Goal: Task Accomplishment & Management: Manage account settings

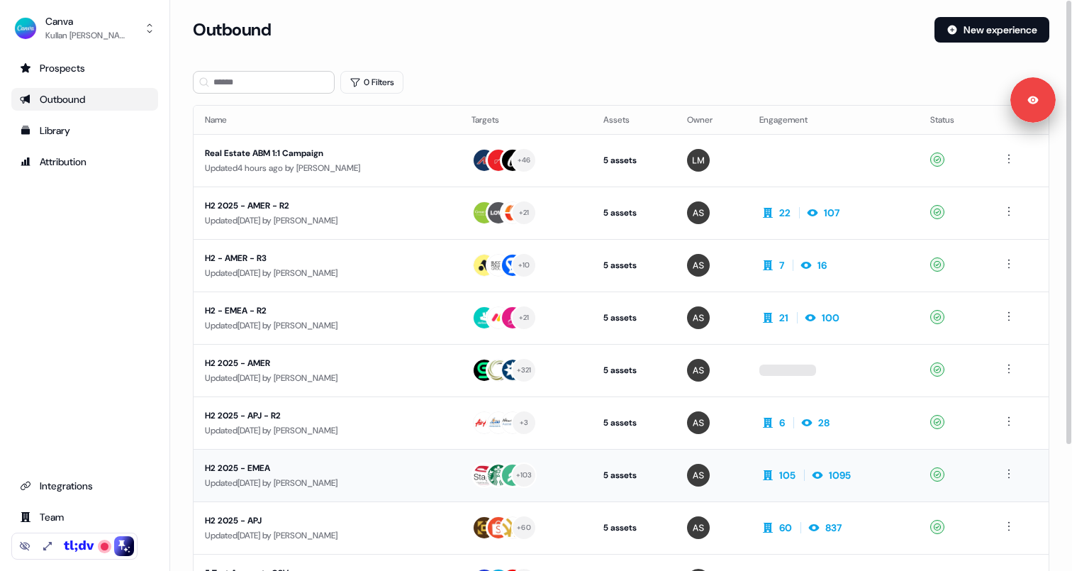
click at [288, 475] on div "H2 2025 - EMEA" at bounding box center [327, 468] width 244 height 14
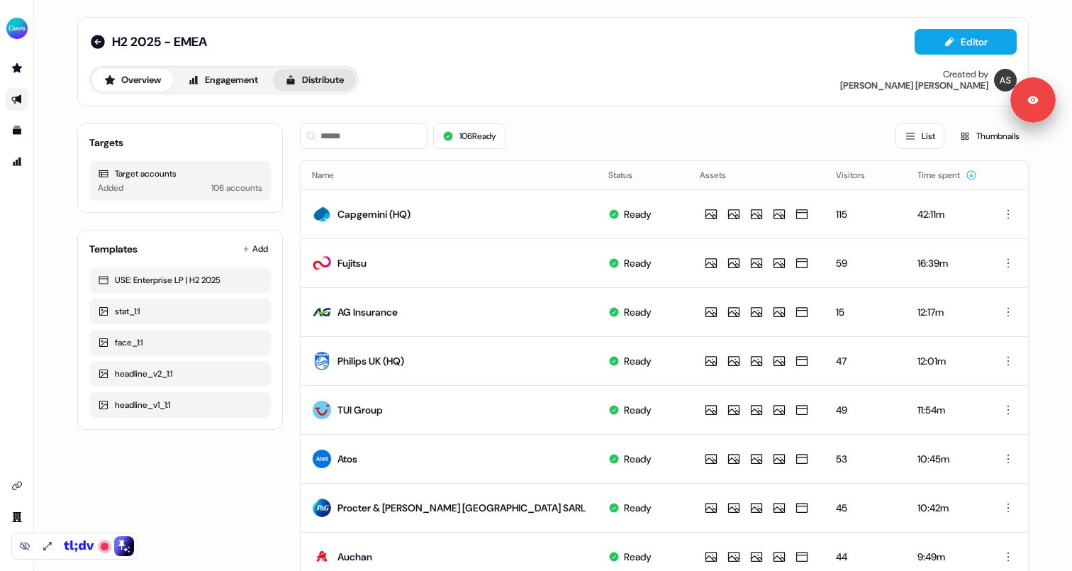
click at [318, 83] on button "Distribute" at bounding box center [314, 80] width 83 height 23
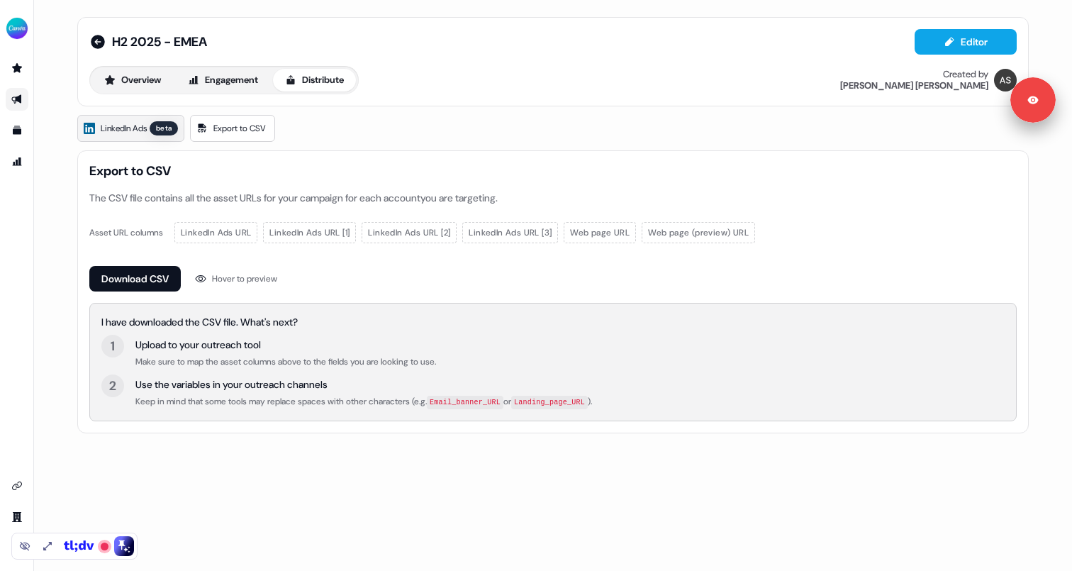
click at [147, 124] on span "LinkedIn Ads" at bounding box center [124, 128] width 46 height 14
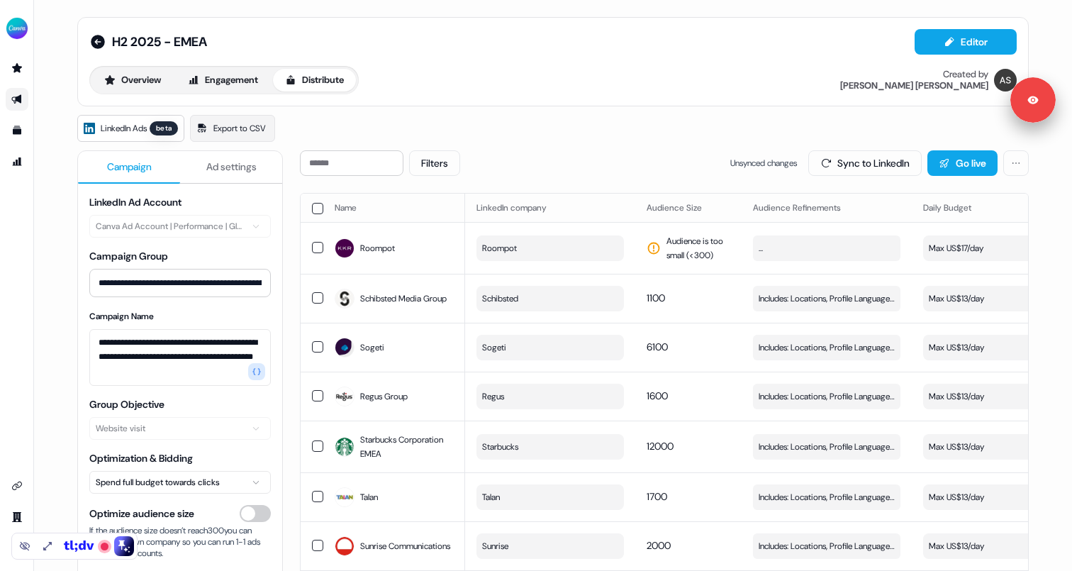
click at [225, 165] on span "Ad settings" at bounding box center [231, 167] width 50 height 14
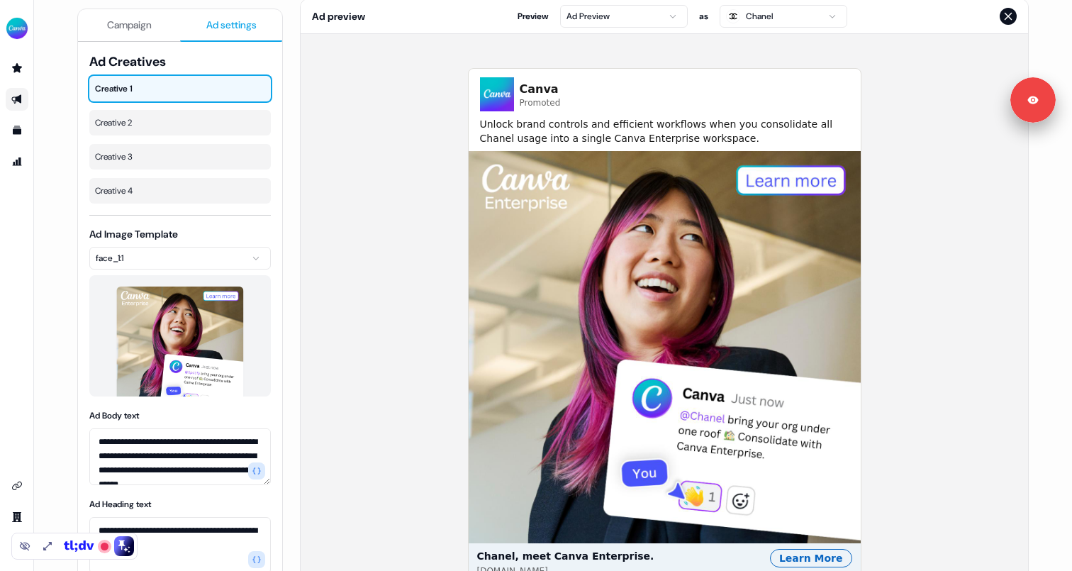
scroll to position [173, 0]
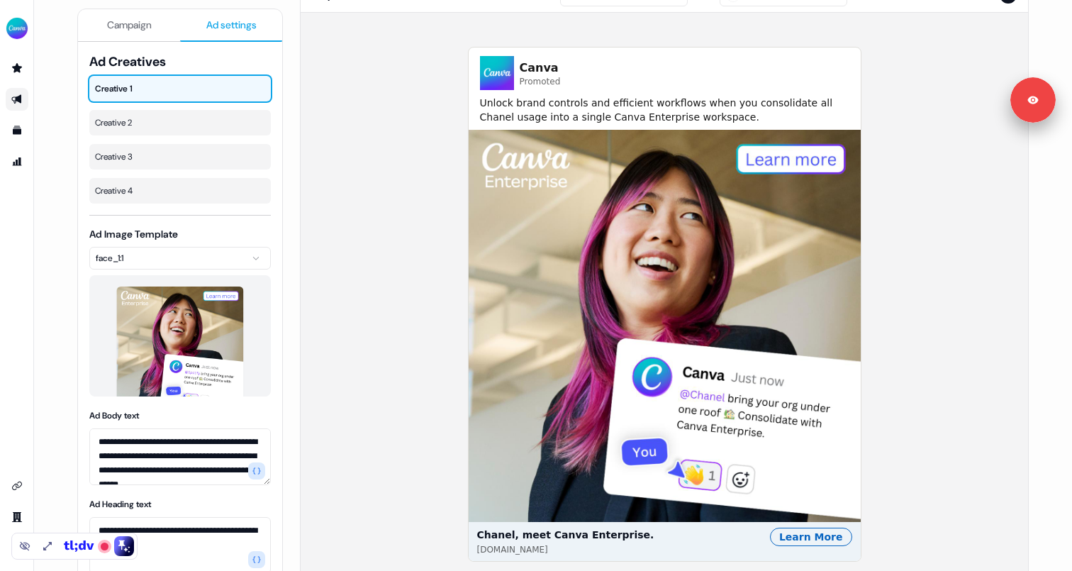
click at [531, 111] on span "Unlock brand controls and efficient workflows when you consolidate all Chanel u…" at bounding box center [665, 110] width 370 height 28
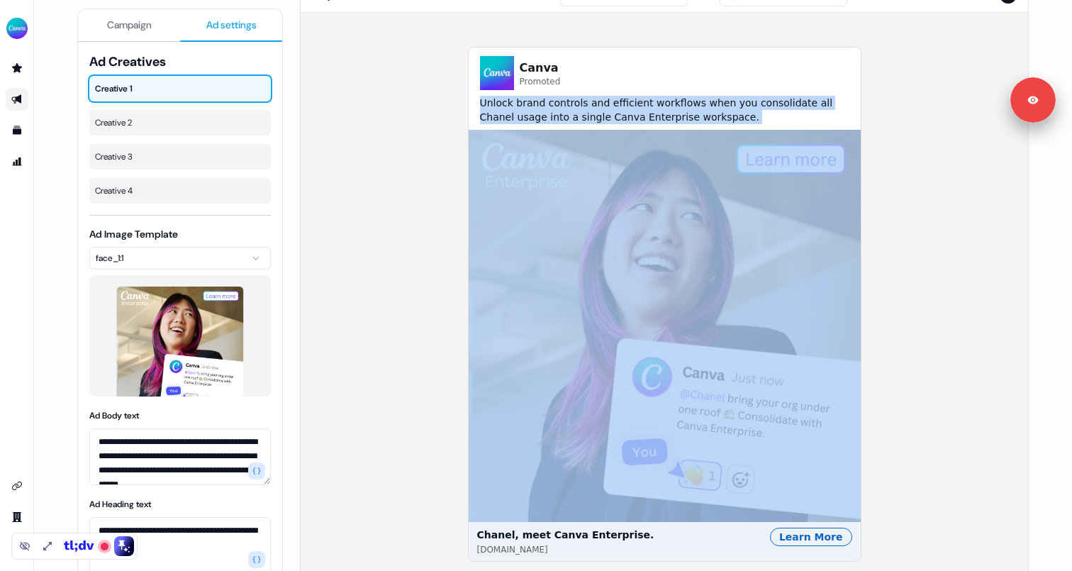
click at [531, 111] on span "Unlock brand controls and efficient workflows when you consolidate all Chanel u…" at bounding box center [665, 110] width 370 height 28
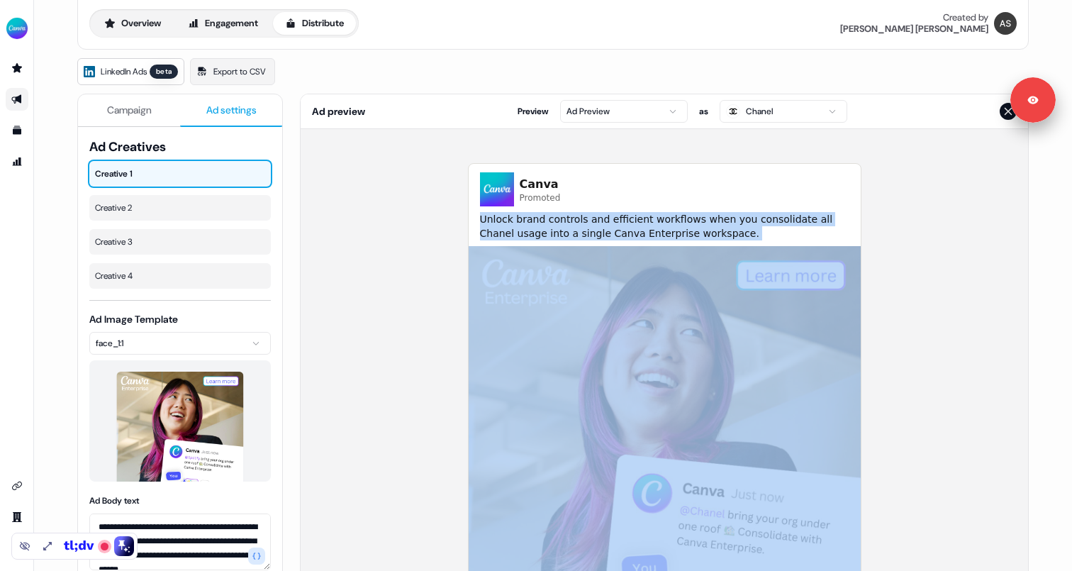
scroll to position [53, 0]
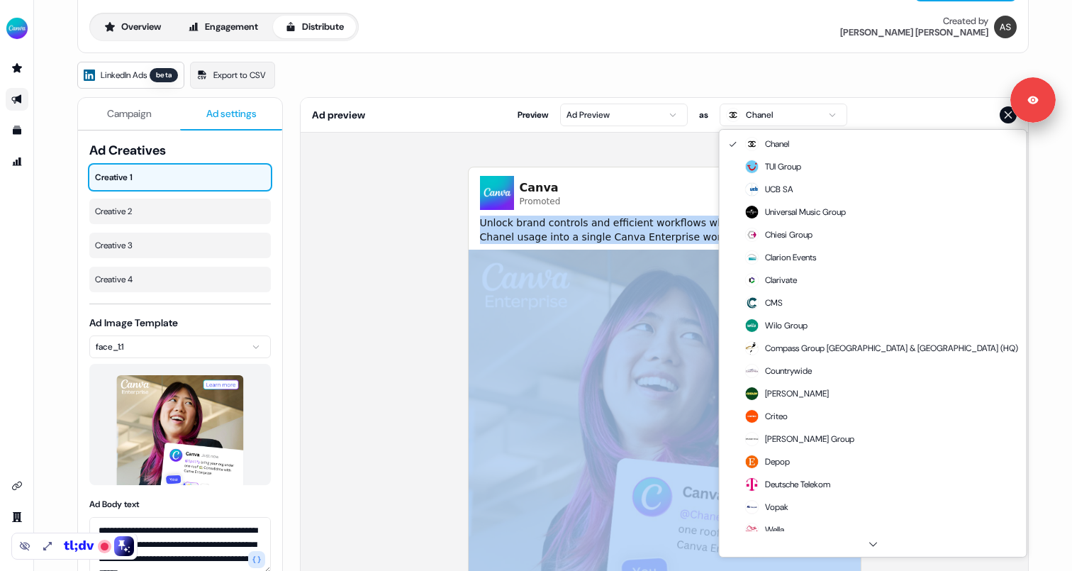
click at [765, 110] on html "**********" at bounding box center [536, 285] width 1072 height 571
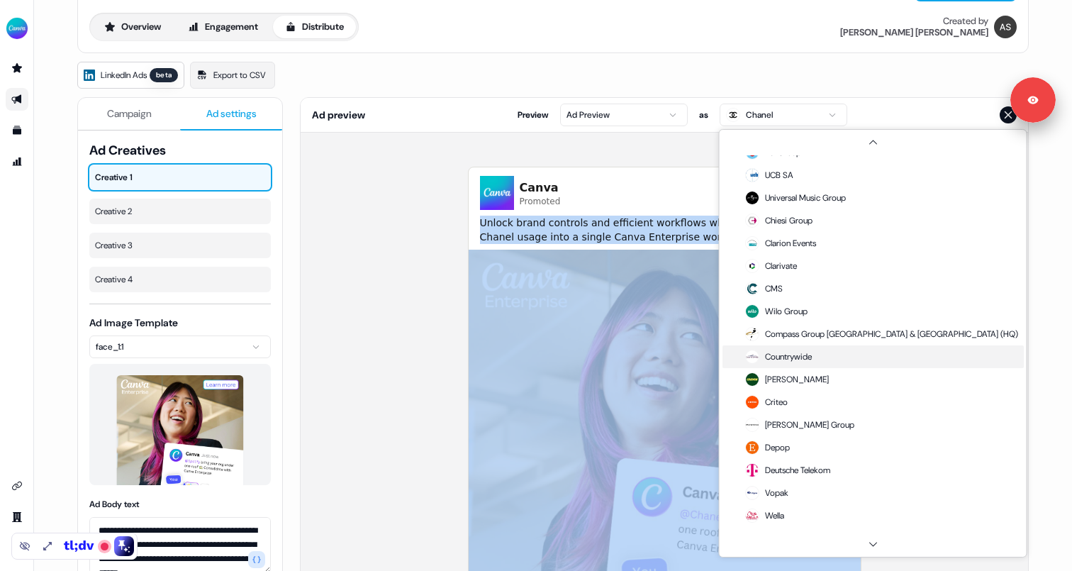
scroll to position [43, 0]
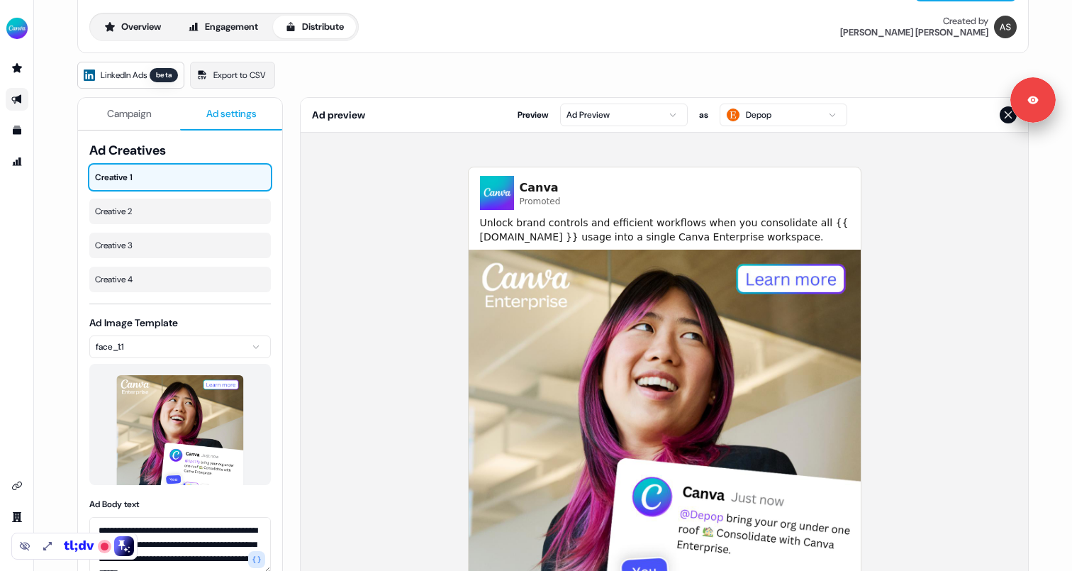
click at [892, 306] on div "Canva Promoted Unlock brand controls and efficient workflows when you consolida…" at bounding box center [665, 424] width 728 height 583
drag, startPoint x: 804, startPoint y: 223, endPoint x: 837, endPoint y: 226, distance: 33.4
click at [837, 226] on span "Unlock brand controls and efficient workflows when you consolidate all Depop us…" at bounding box center [665, 230] width 370 height 28
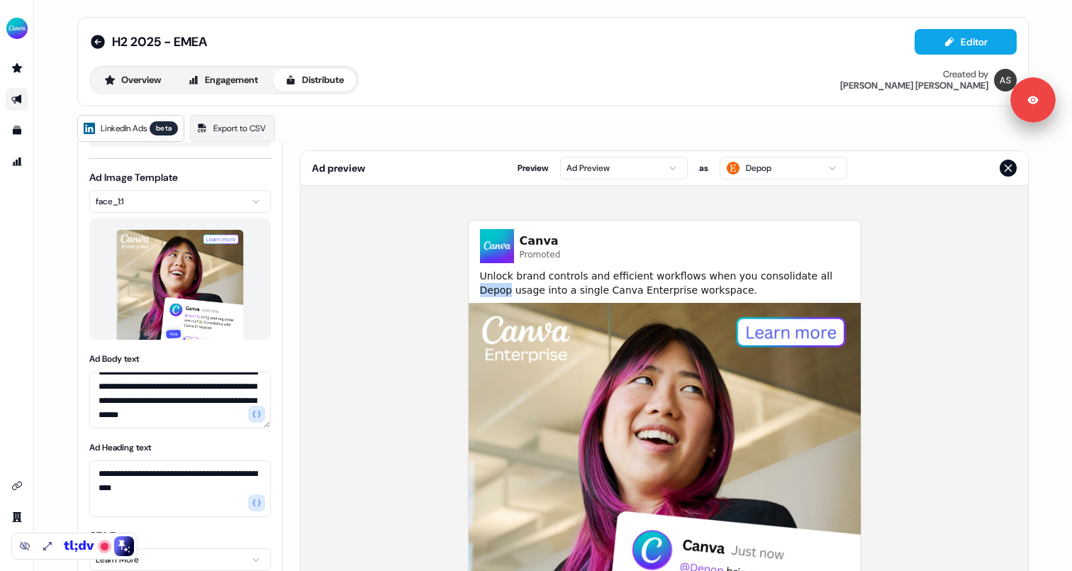
scroll to position [0, 0]
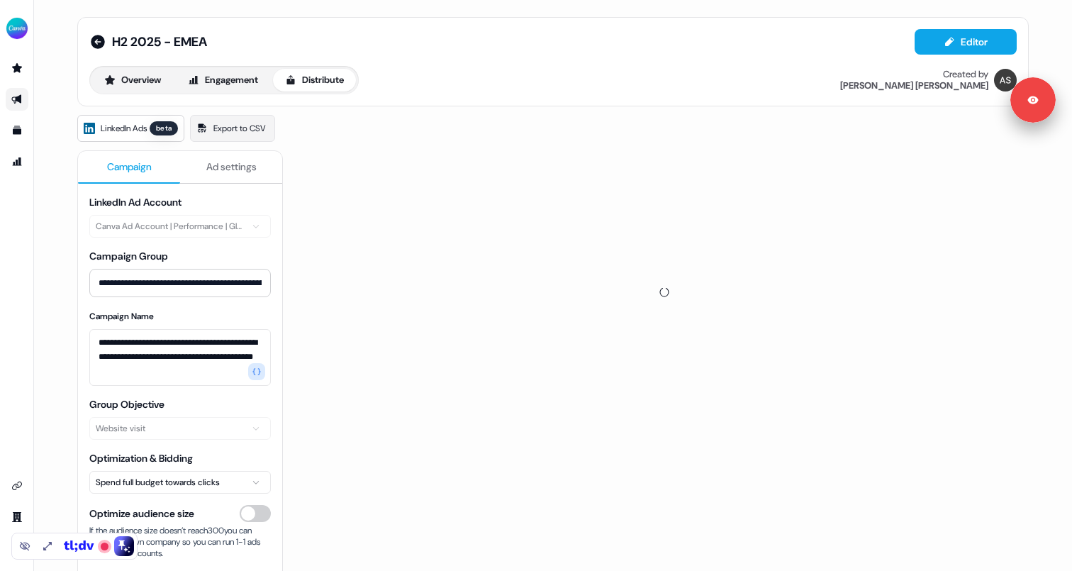
click at [119, 177] on button "Campaign" at bounding box center [129, 167] width 102 height 33
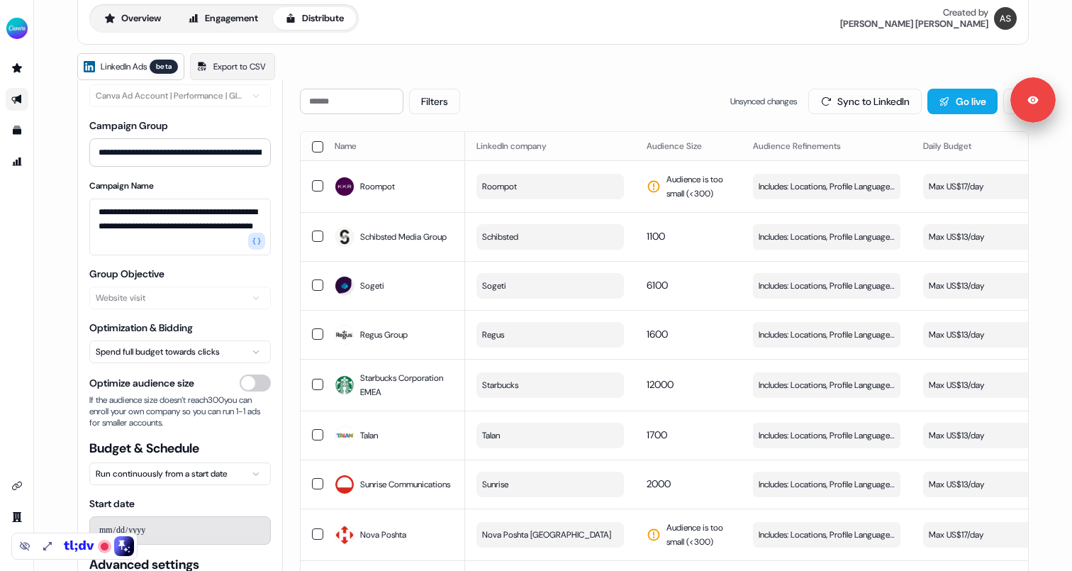
scroll to position [62, 0]
click at [878, 231] on span "Edit" at bounding box center [885, 236] width 16 height 14
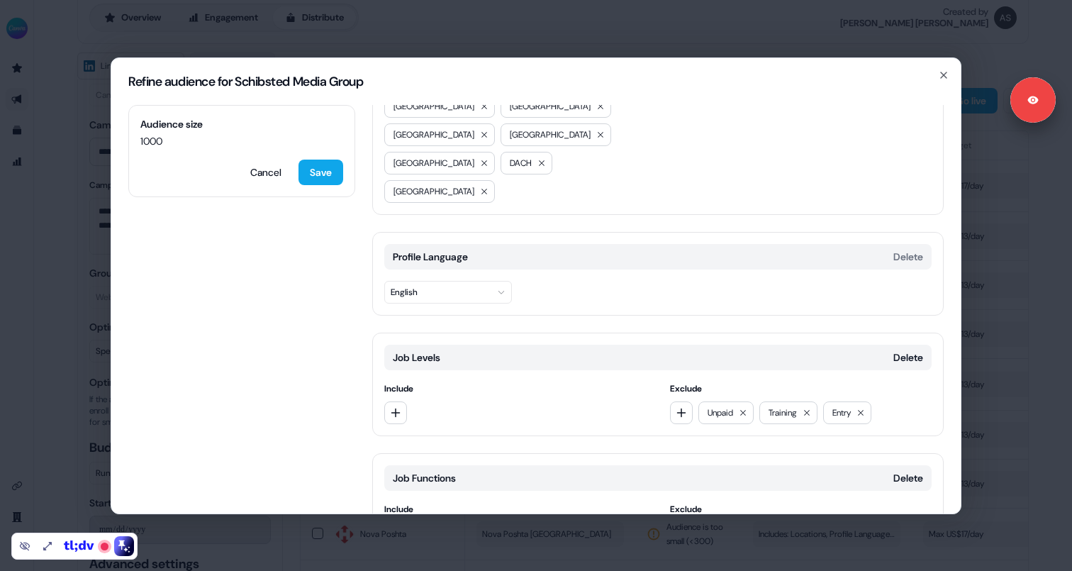
scroll to position [238, 0]
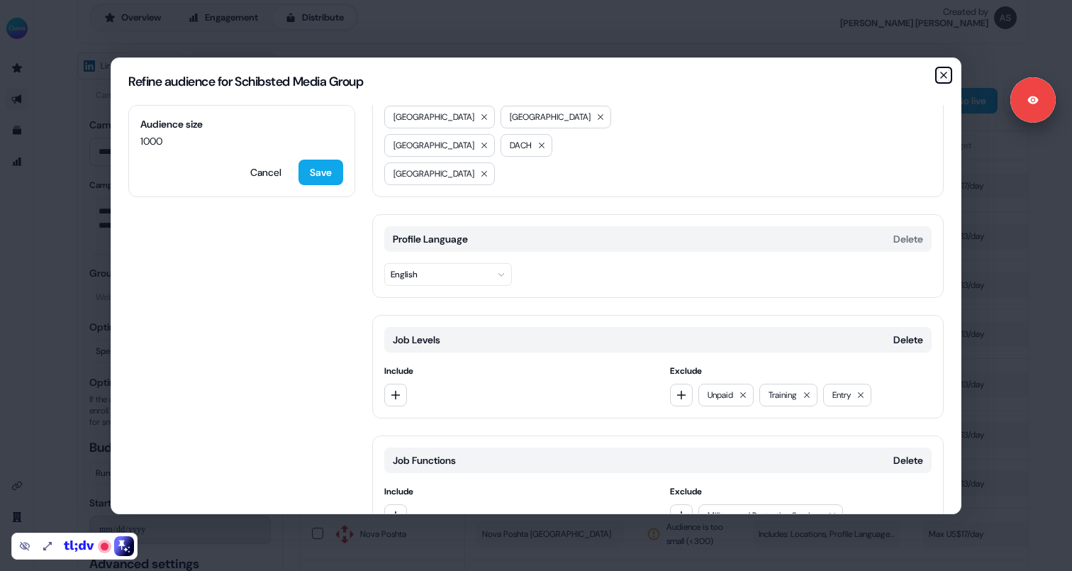
click at [940, 78] on icon "button" at bounding box center [943, 75] width 11 height 11
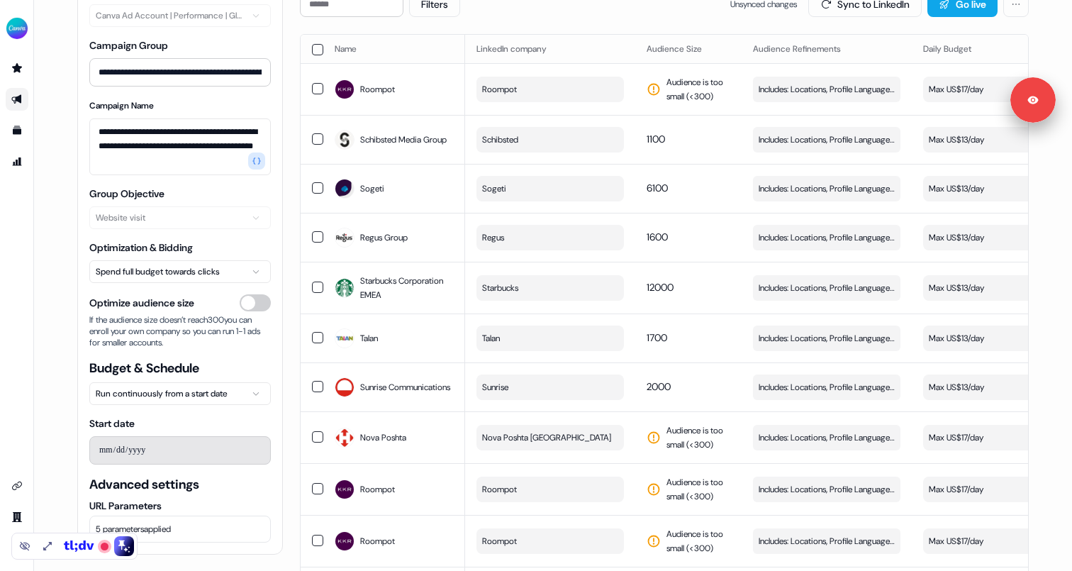
scroll to position [0, 0]
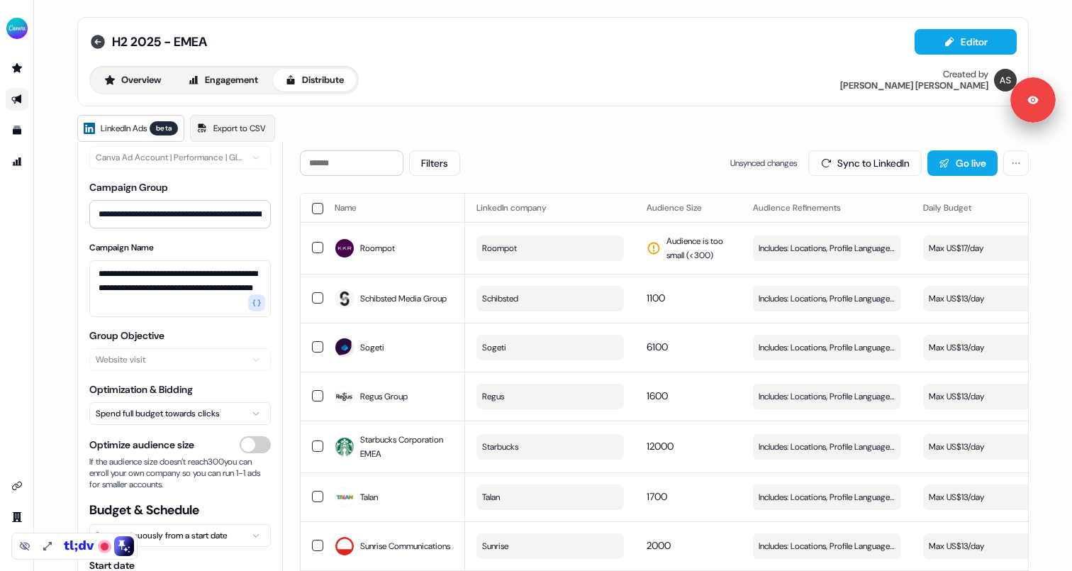
click at [100, 45] on icon at bounding box center [98, 42] width 14 height 14
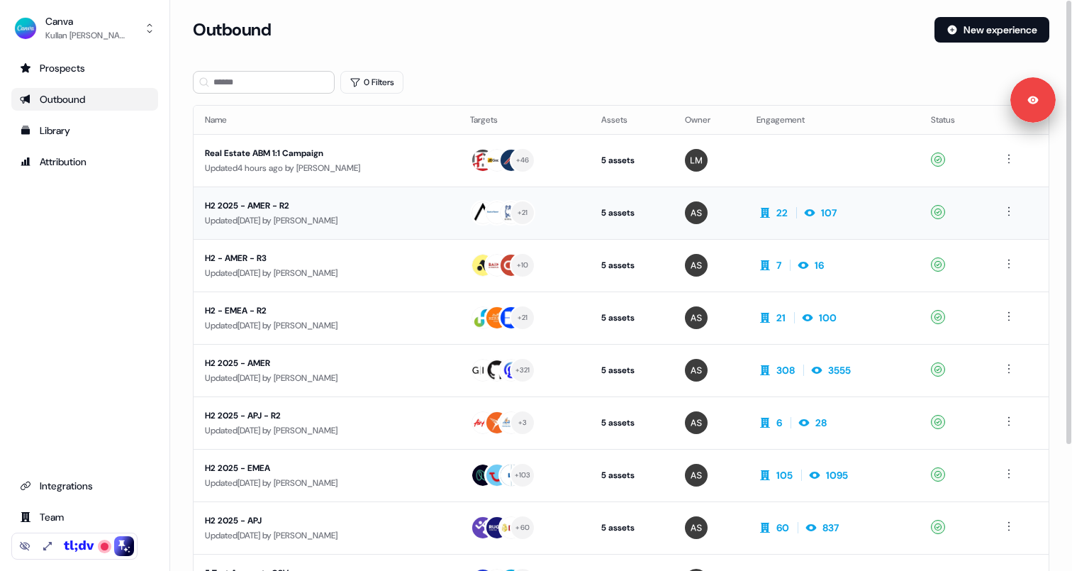
click at [243, 205] on div "H2 2025 - AMER - R2" at bounding box center [326, 206] width 243 height 14
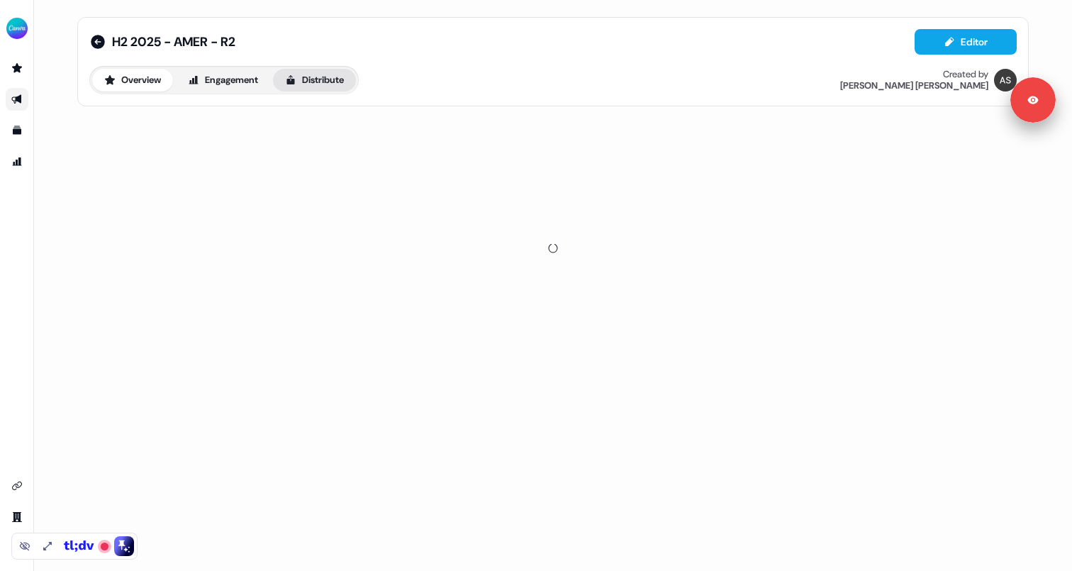
click at [321, 88] on button "Distribute" at bounding box center [314, 80] width 83 height 23
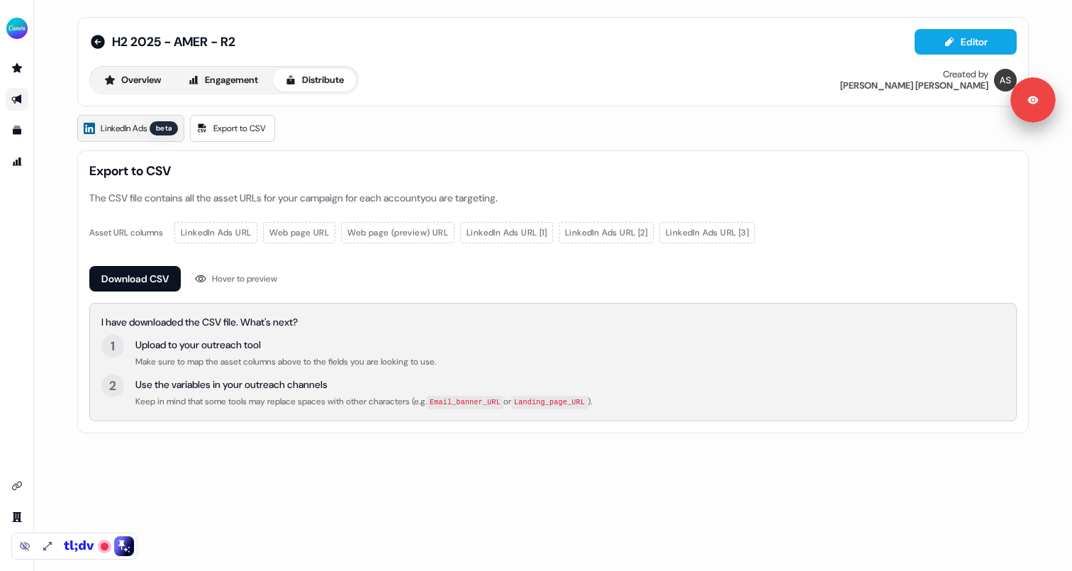
click at [146, 127] on span "LinkedIn Ads" at bounding box center [124, 128] width 46 height 14
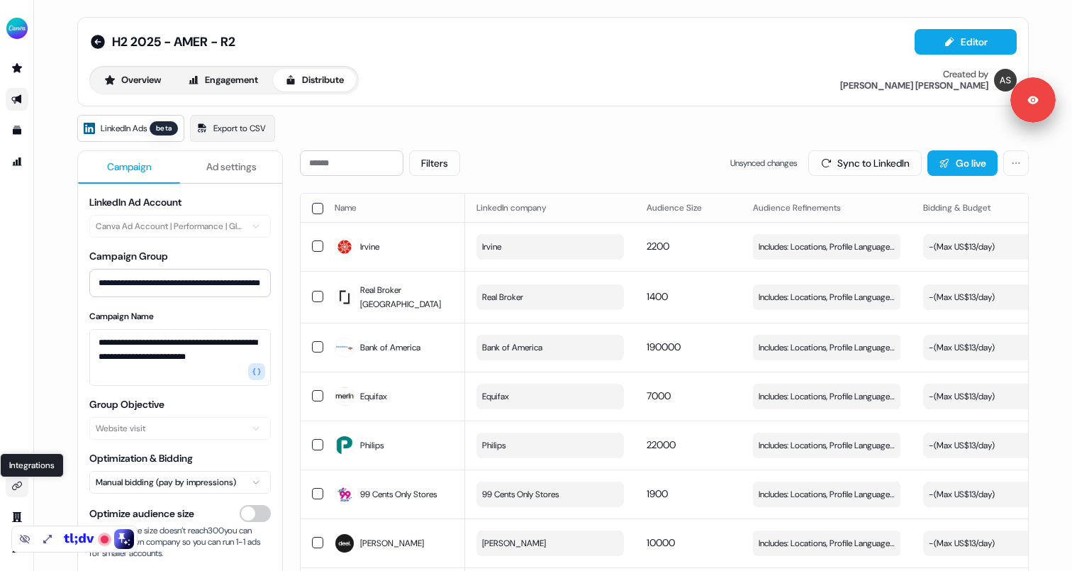
click at [13, 485] on icon "Go to integrations" at bounding box center [16, 485] width 11 height 11
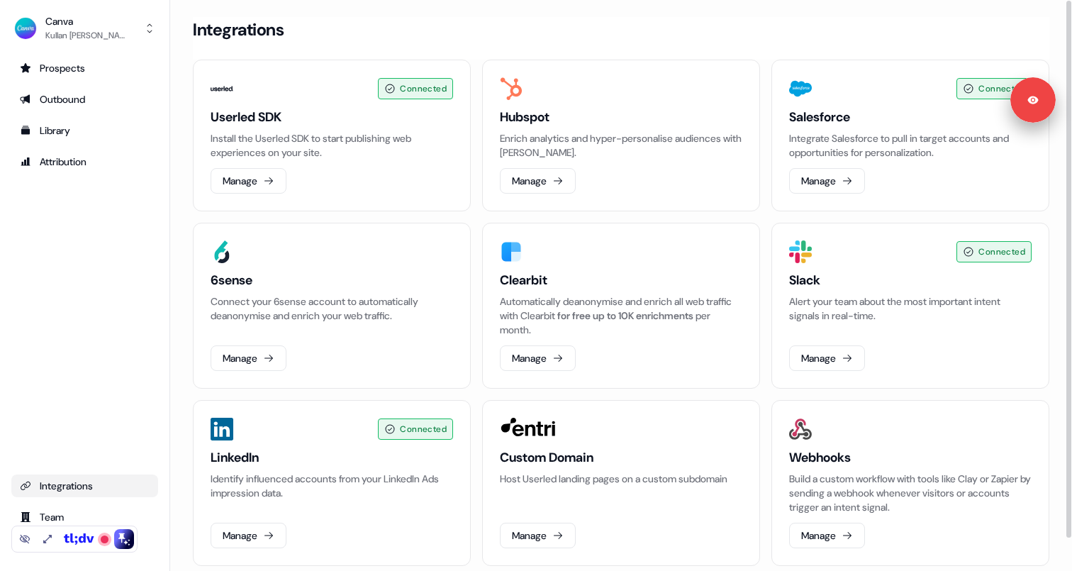
scroll to position [35, 0]
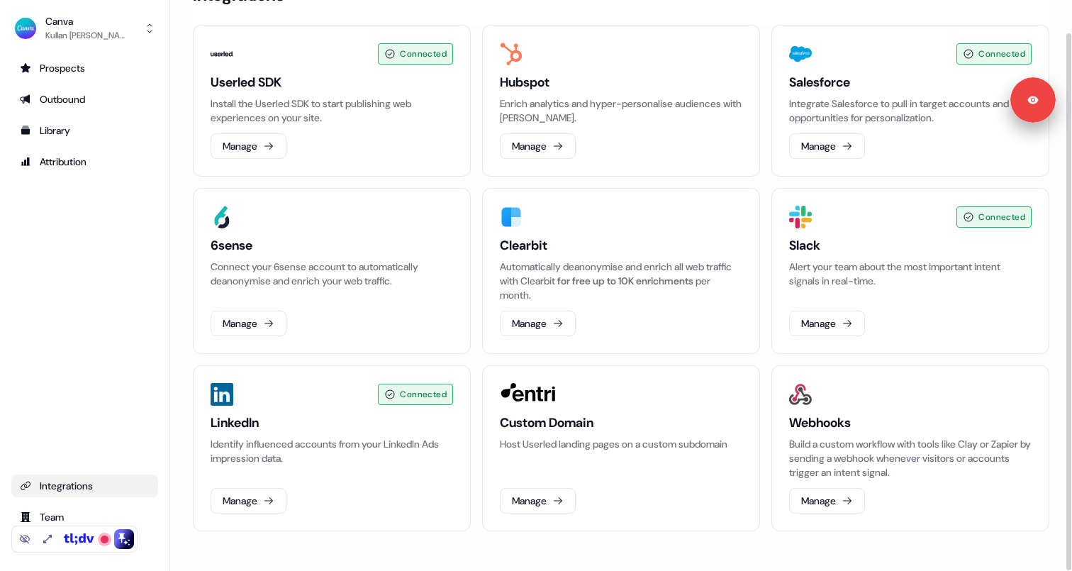
click at [517, 427] on h3 "Custom Domain" at bounding box center [621, 422] width 243 height 17
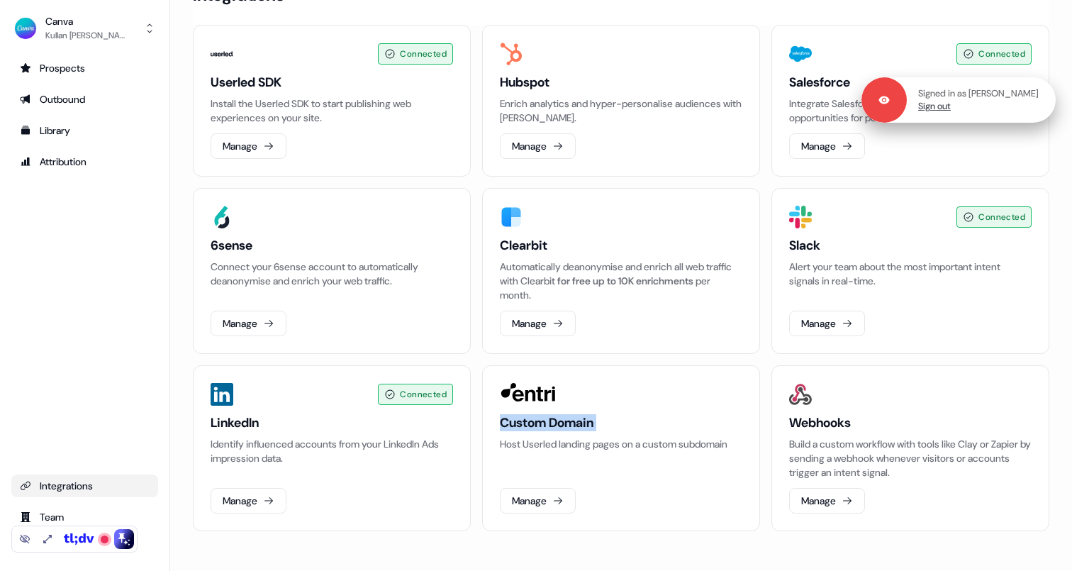
click at [936, 111] on link "Sign out" at bounding box center [935, 106] width 33 height 13
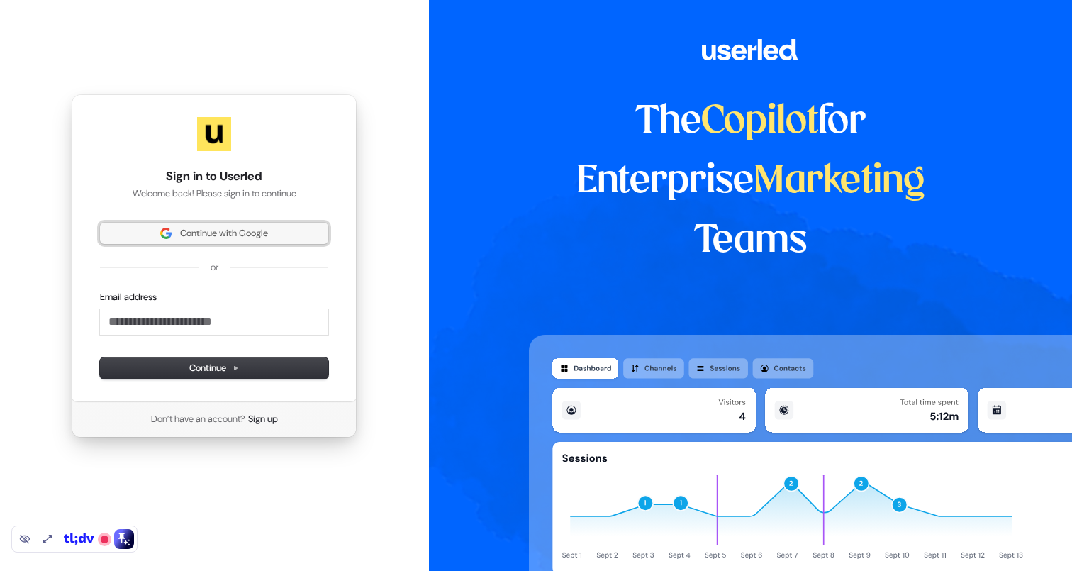
click at [198, 240] on button "Continue with Google" at bounding box center [214, 233] width 228 height 21
